Goal: Task Accomplishment & Management: Manage account settings

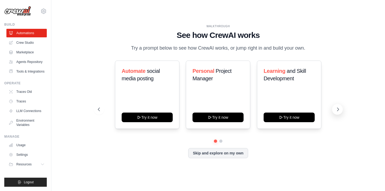
click at [334, 113] on button at bounding box center [337, 109] width 11 height 11
click at [96, 112] on icon at bounding box center [98, 109] width 5 height 5
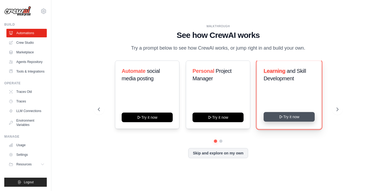
click at [275, 122] on button "Try it now" at bounding box center [288, 117] width 51 height 10
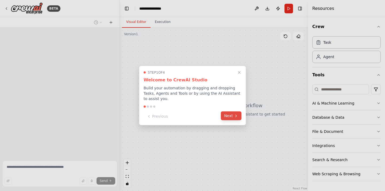
click at [232, 115] on button "Next" at bounding box center [231, 116] width 21 height 9
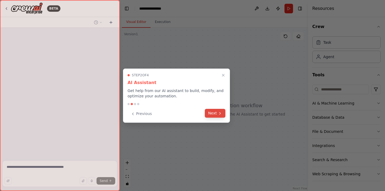
click at [224, 115] on button "Next" at bounding box center [215, 113] width 21 height 9
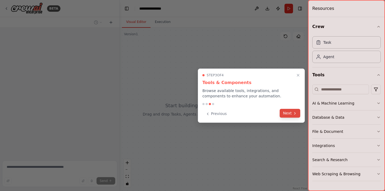
click at [282, 112] on button "Next" at bounding box center [289, 113] width 21 height 9
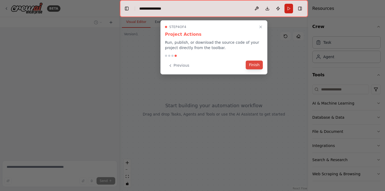
click at [258, 63] on button "Finish" at bounding box center [253, 65] width 17 height 9
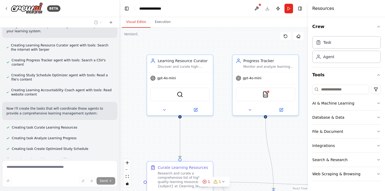
scroll to position [230, 0]
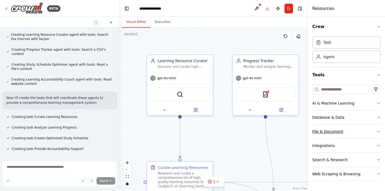
click at [377, 132] on icon "button" at bounding box center [378, 132] width 4 height 4
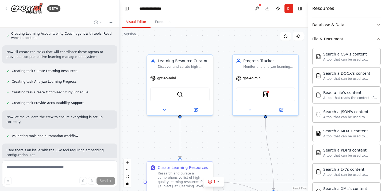
scroll to position [281, 0]
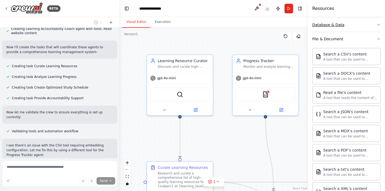
click at [377, 26] on icon "button" at bounding box center [378, 25] width 4 height 4
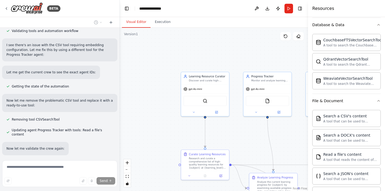
scroll to position [410, 0]
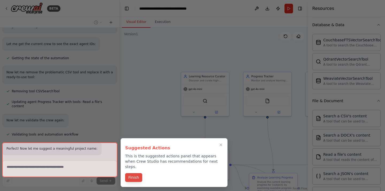
click at [130, 173] on button "Finish" at bounding box center [133, 177] width 17 height 9
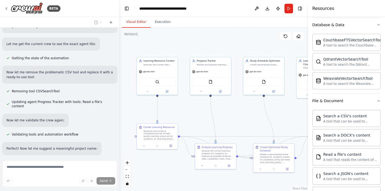
drag, startPoint x: 245, startPoint y: 143, endPoint x: 194, endPoint y: 120, distance: 56.2
click at [194, 120] on div ".deletable-edge-delete-btn { width: 20px; height: 20px; border: 0px solid #ffff…" at bounding box center [214, 109] width 188 height 163
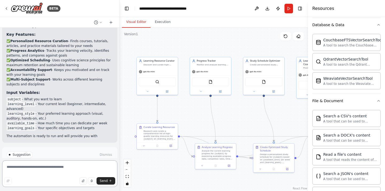
scroll to position [648, 0]
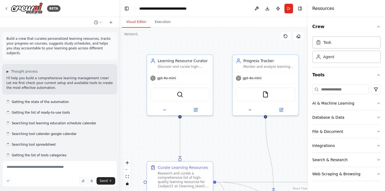
scroll to position [563, 0]
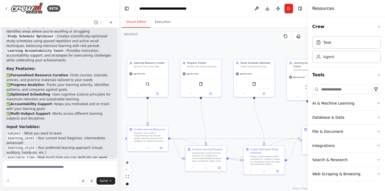
drag, startPoint x: 283, startPoint y: 140, endPoint x: 210, endPoint y: 103, distance: 82.0
click at [210, 103] on div ".deletable-edge-delete-btn { width: 20px; height: 20px; border: 0px solid #ffff…" at bounding box center [214, 109] width 188 height 163
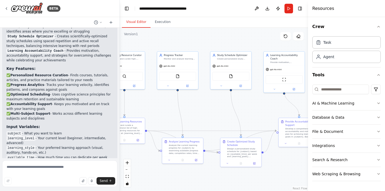
drag, startPoint x: 289, startPoint y: 119, endPoint x: 269, endPoint y: 119, distance: 20.0
click at [269, 119] on div ".deletable-edge-delete-btn { width: 20px; height: 20px; border: 0px solid #ffff…" at bounding box center [214, 109] width 188 height 163
click at [6, 8] on icon at bounding box center [6, 8] width 4 height 4
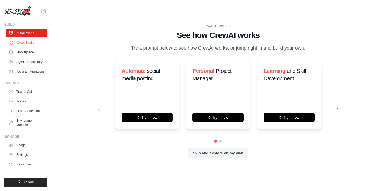
click at [31, 45] on link "Crew Studio" at bounding box center [27, 42] width 40 height 9
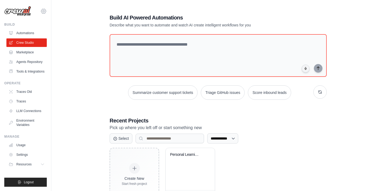
click at [44, 11] on icon at bounding box center [43, 11] width 6 height 6
click at [26, 20] on div "[EMAIL_ADDRESS][DOMAIN_NAME] Settings Build Automations" at bounding box center [25, 95] width 51 height 191
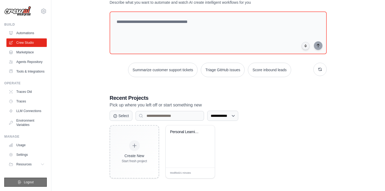
click at [33, 181] on span "Logout" at bounding box center [29, 182] width 10 height 4
